Goal: Task Accomplishment & Management: Use online tool/utility

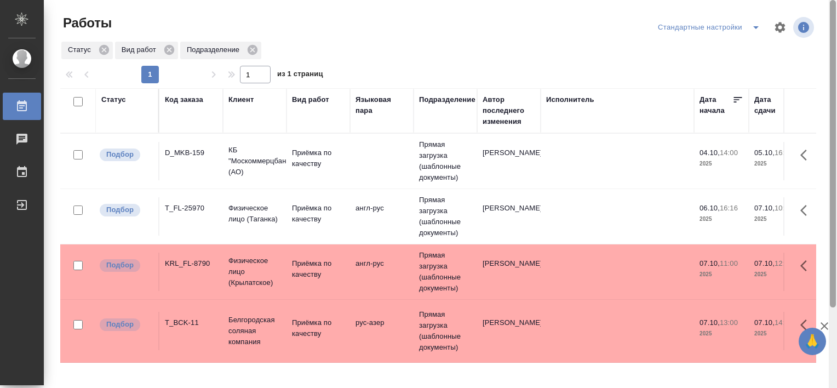
drag, startPoint x: 832, startPoint y: 153, endPoint x: 822, endPoint y: 130, distance: 25.3
click at [822, 130] on div "Работы Стандартные настройки Статус Вид работ Подразделение 1 1 из 1 страниц Ст…" at bounding box center [440, 194] width 793 height 388
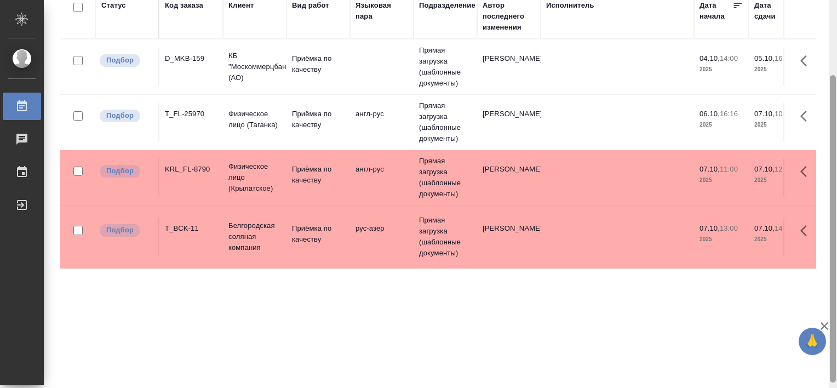
scroll to position [101, 0]
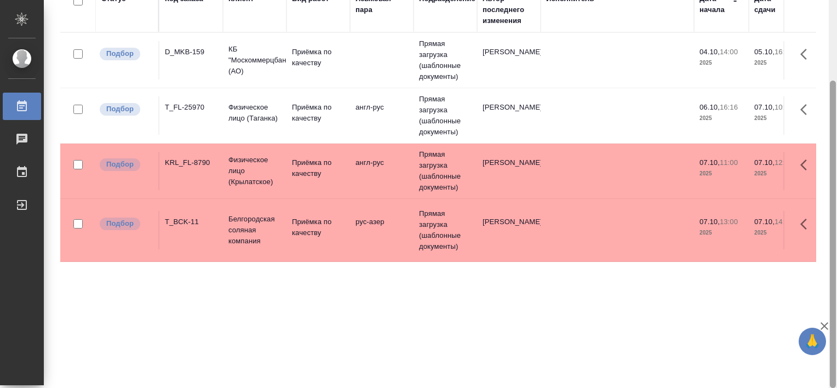
drag, startPoint x: 0, startPoint y: 0, endPoint x: 839, endPoint y: 292, distance: 888.3
click at [837, 292] on html "🙏 .cls-1 fill:#fff; AWATERA [PERSON_NAME] Работы 0 Чаты График Выйти Работы Ста…" at bounding box center [418, 194] width 837 height 388
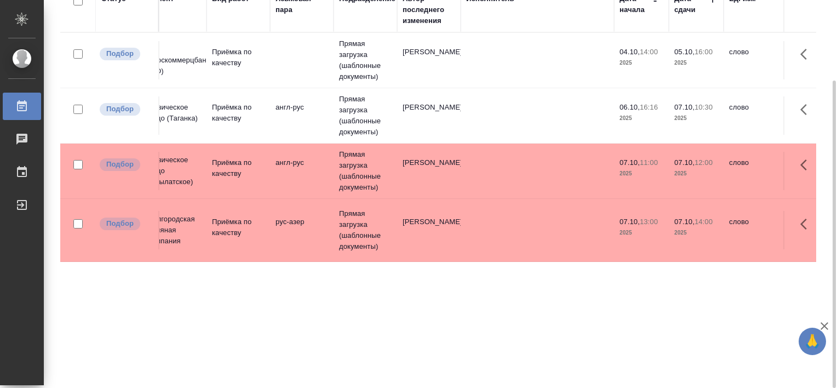
scroll to position [0, 84]
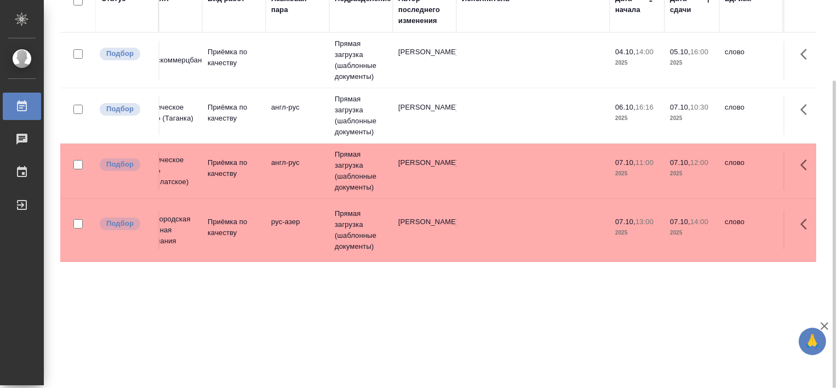
drag, startPoint x: 367, startPoint y: 384, endPoint x: 283, endPoint y: 363, distance: 86.8
click at [283, 363] on div "Работы Стандартные настройки Статус Вид работ Подразделение 1 1 из 1 страниц Ст…" at bounding box center [442, 143] width 777 height 489
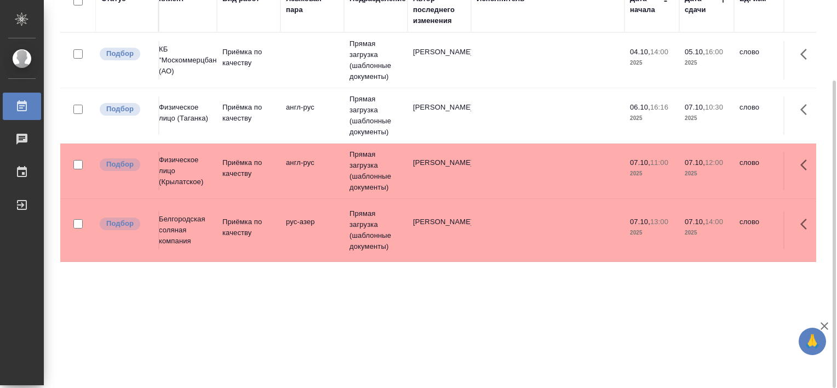
scroll to position [0, 0]
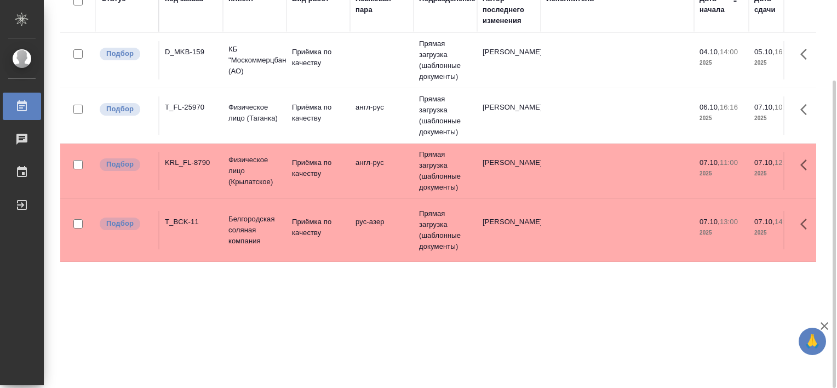
click at [187, 110] on div "T_FL-25970" at bounding box center [191, 107] width 53 height 11
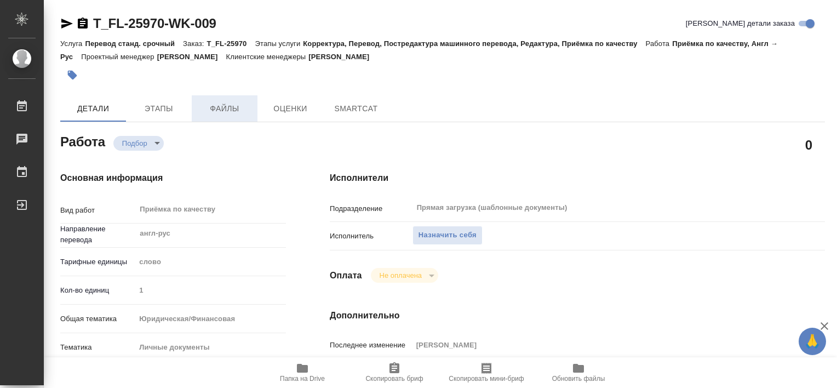
type textarea "x"
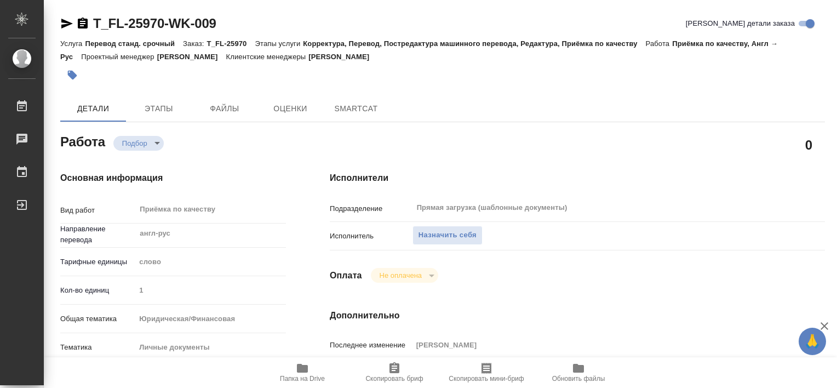
type textarea "x"
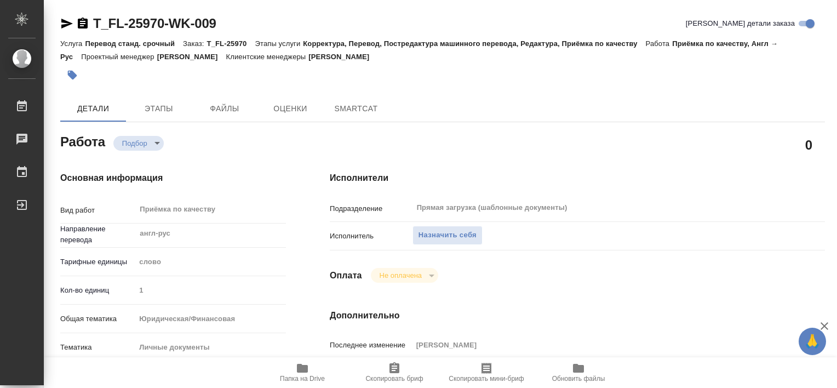
type textarea "x"
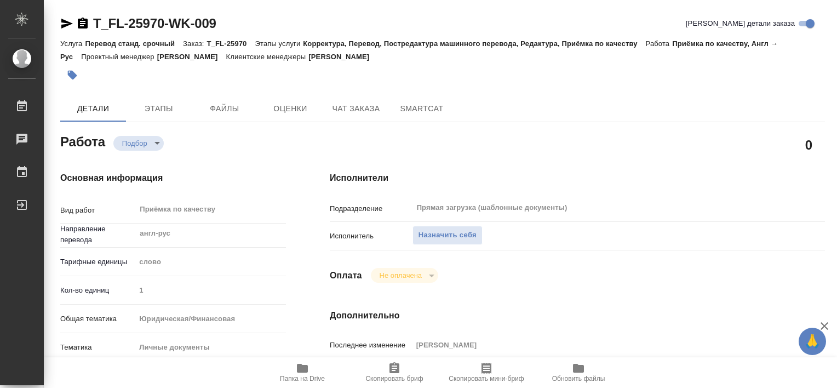
click at [301, 373] on icon "button" at bounding box center [302, 368] width 13 height 13
type textarea "x"
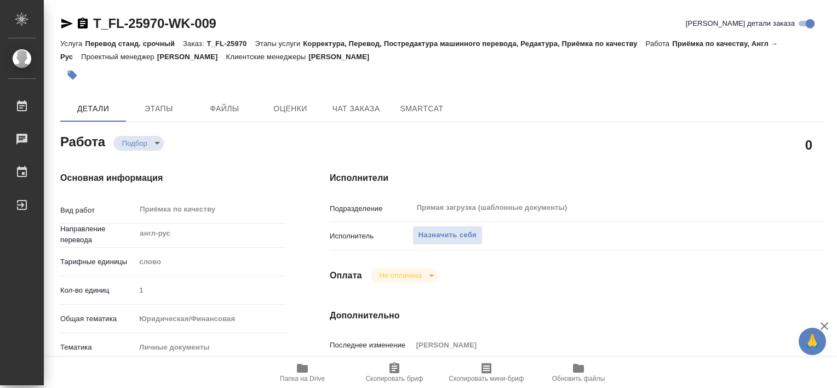
type textarea "x"
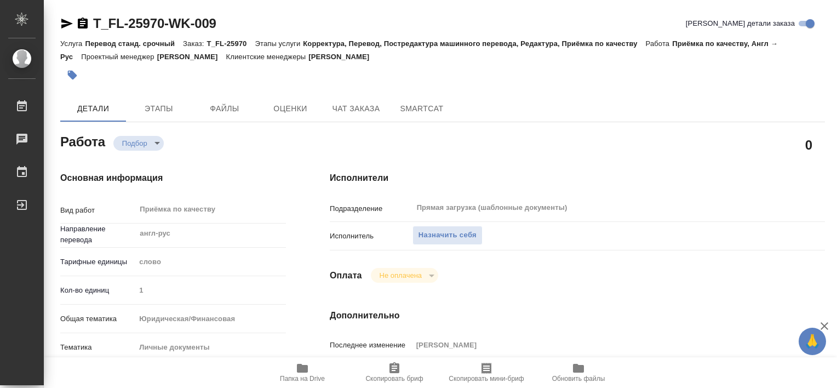
type textarea "x"
